Goal: Check status: Check status

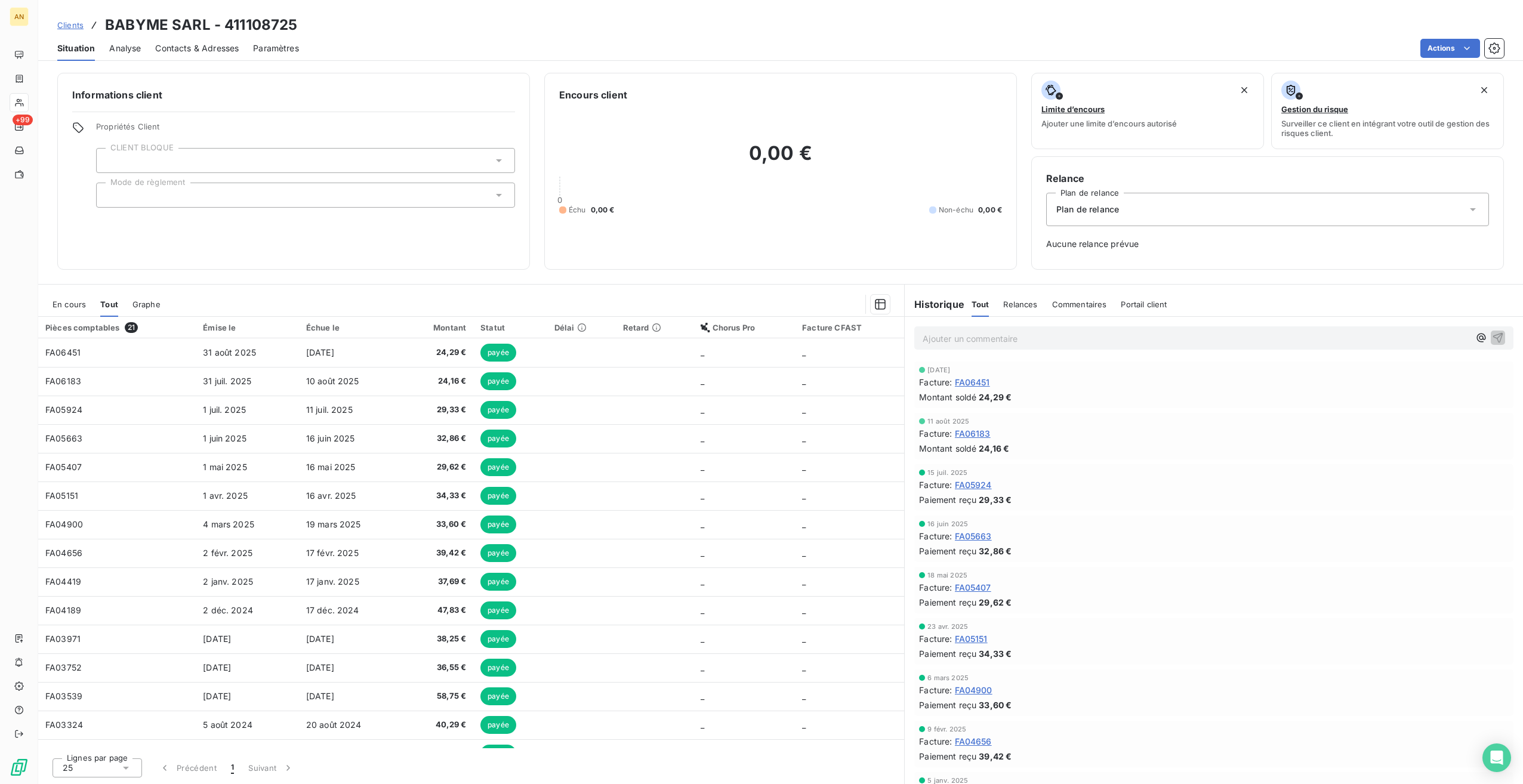
click at [1496, 748] on div "Open Intercom Messenger" at bounding box center [1497, 758] width 29 height 29
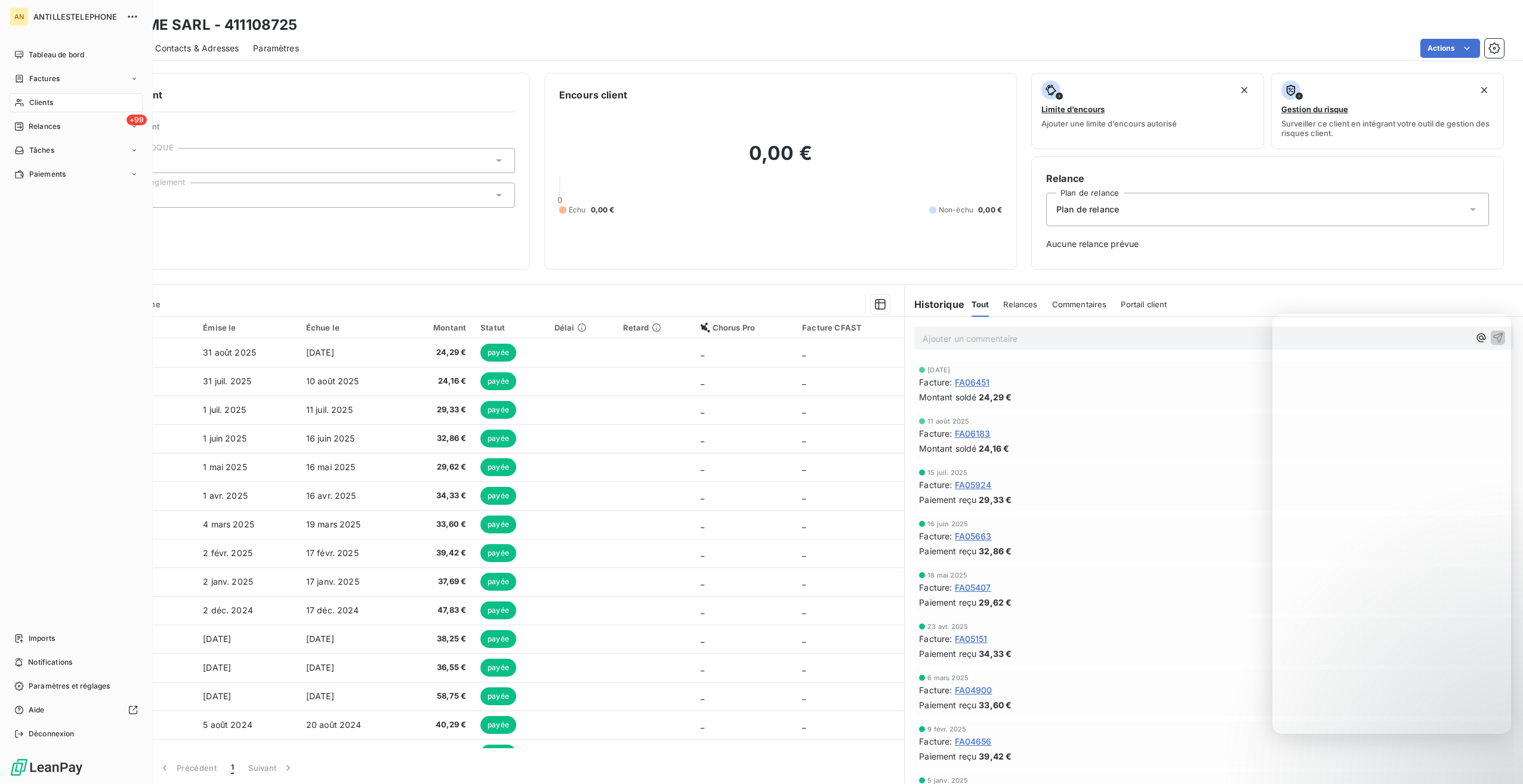
click at [48, 74] on span "Factures" at bounding box center [45, 79] width 30 height 11
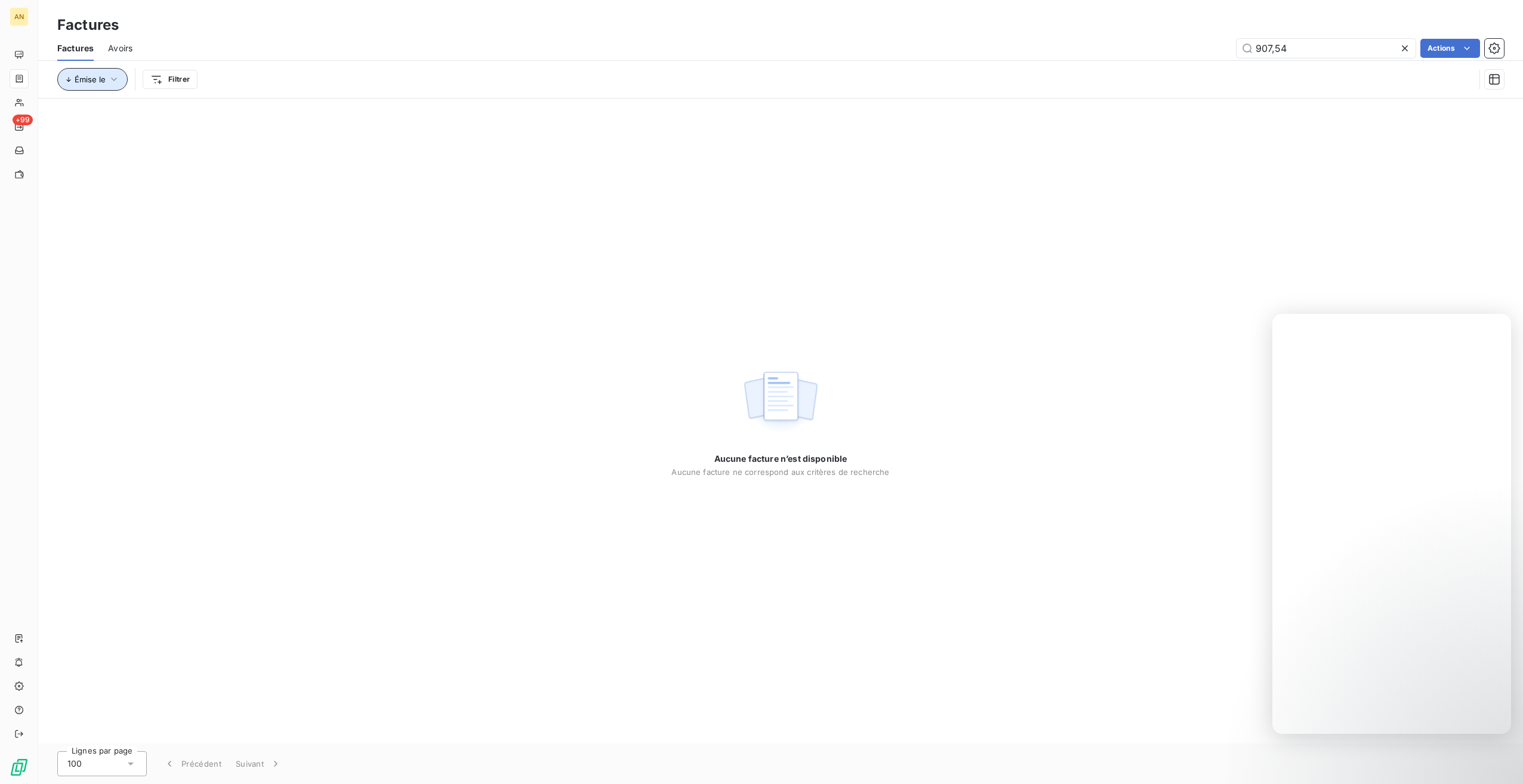
click at [82, 80] on span "Émise le" at bounding box center [90, 80] width 31 height 10
click at [71, 147] on icon "button" at bounding box center [71, 143] width 8 height 9
click at [1402, 48] on icon at bounding box center [1404, 48] width 12 height 12
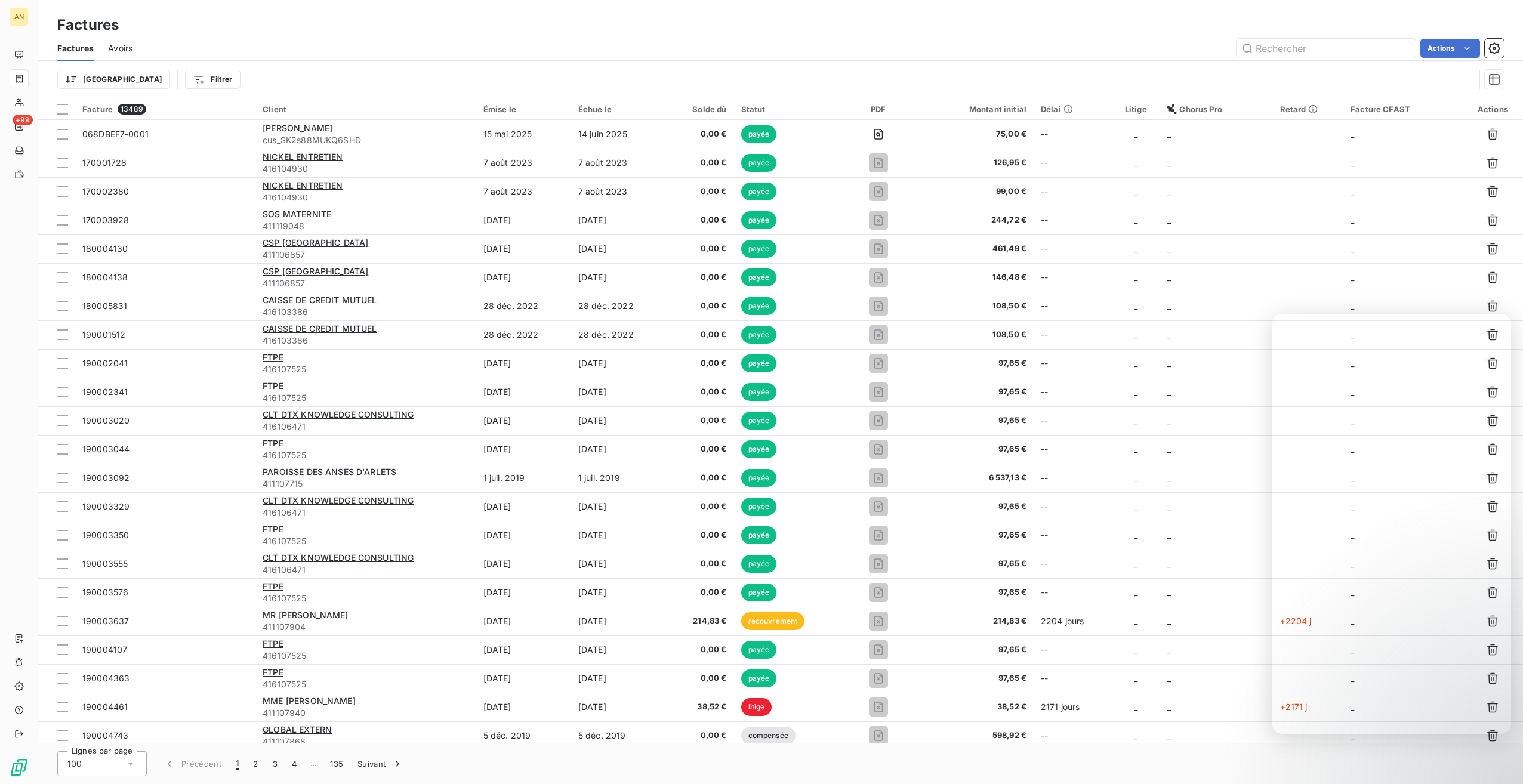
click at [778, 110] on div "Statut" at bounding box center [786, 109] width 91 height 10
click at [635, 142] on icon at bounding box center [631, 141] width 12 height 12
click at [635, 143] on icon at bounding box center [631, 141] width 12 height 12
click at [812, 141] on icon at bounding box center [808, 141] width 12 height 12
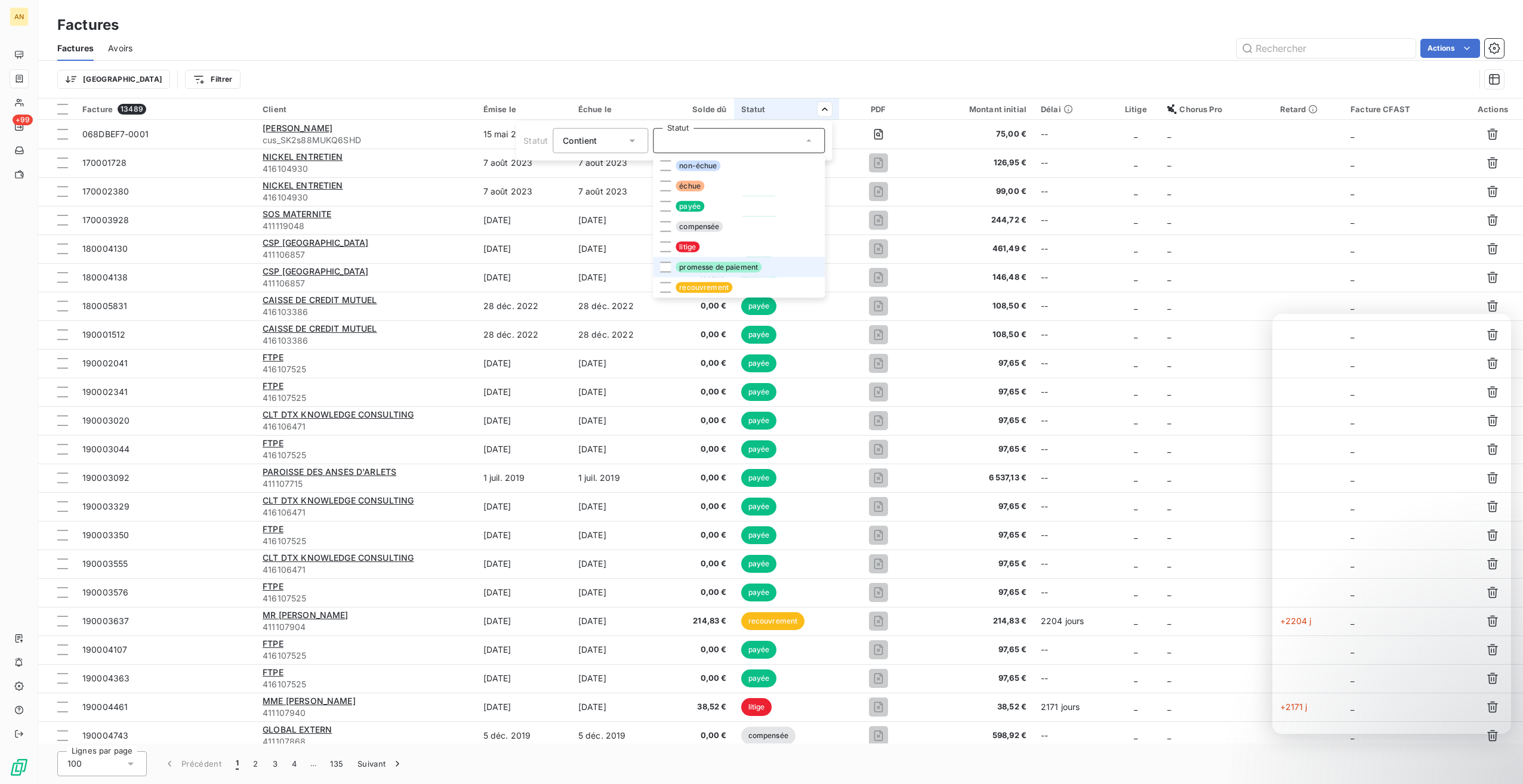
click at [665, 263] on div at bounding box center [665, 268] width 11 height 11
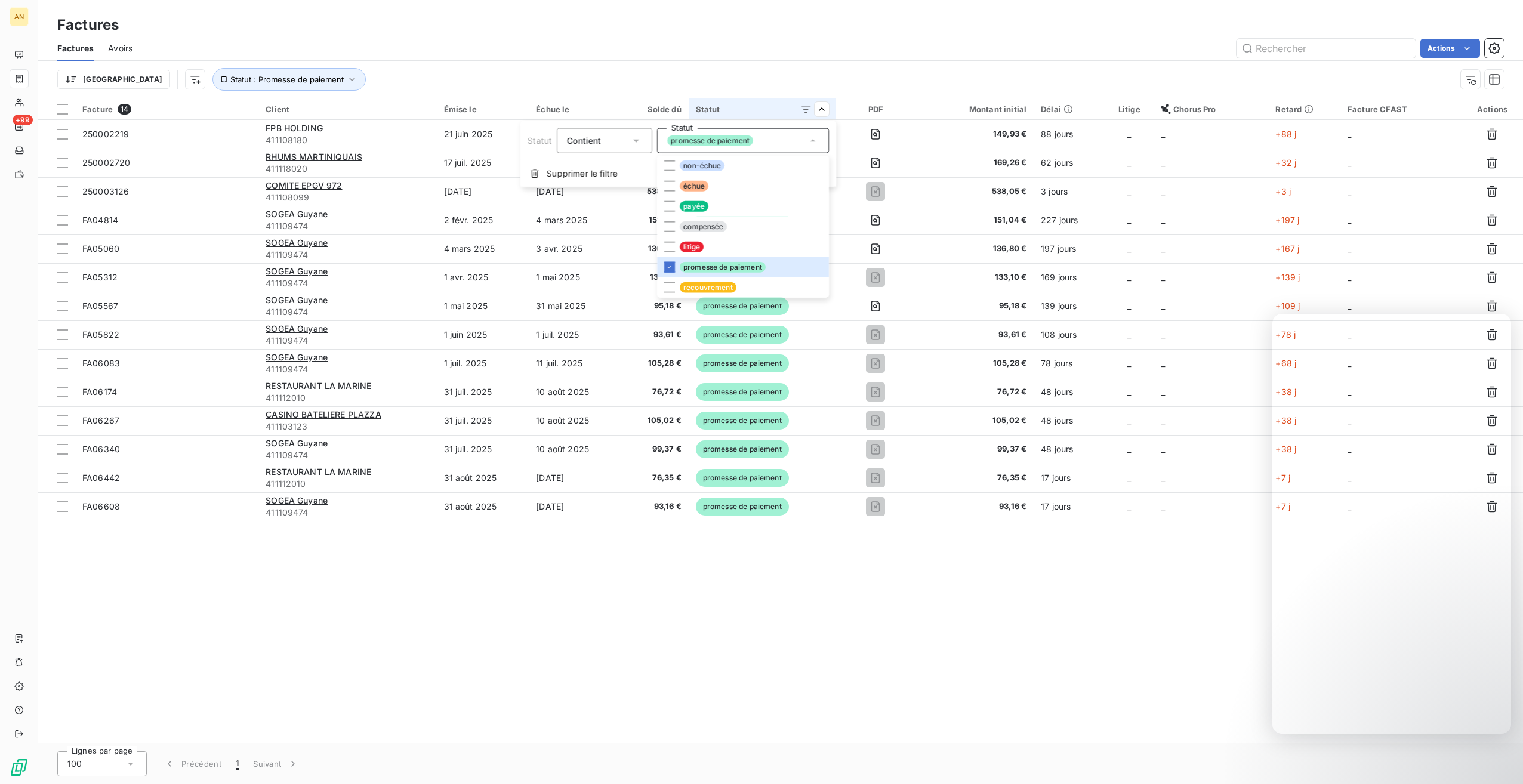
click at [735, 38] on html "AN +99 Factures Factures Avoirs Actions Trier Statut : Promesse de paiement Fac…" at bounding box center [762, 392] width 1523 height 784
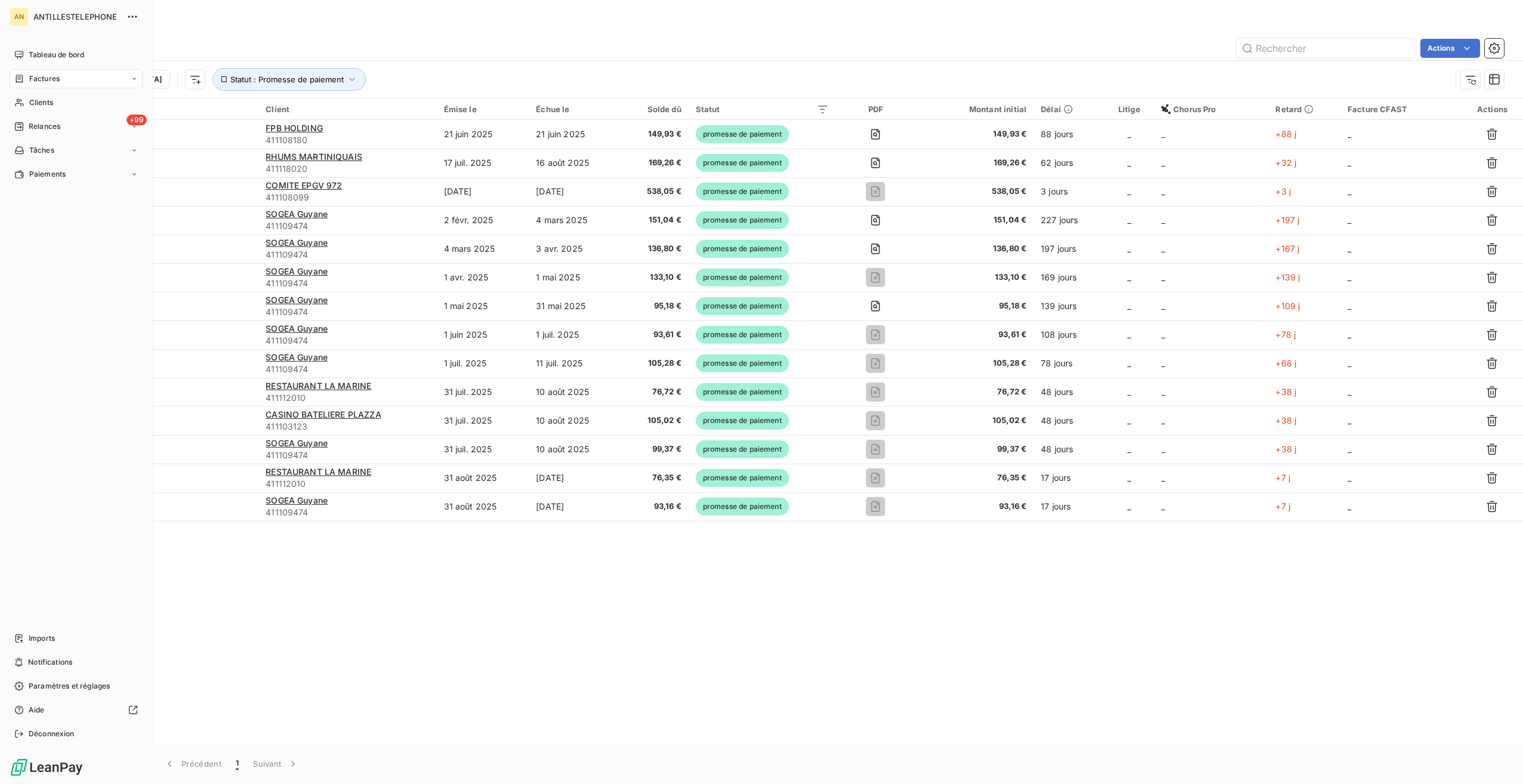
click at [49, 55] on span "Tableau de bord" at bounding box center [56, 55] width 56 height 11
